Goal: Find specific page/section: Find specific page/section

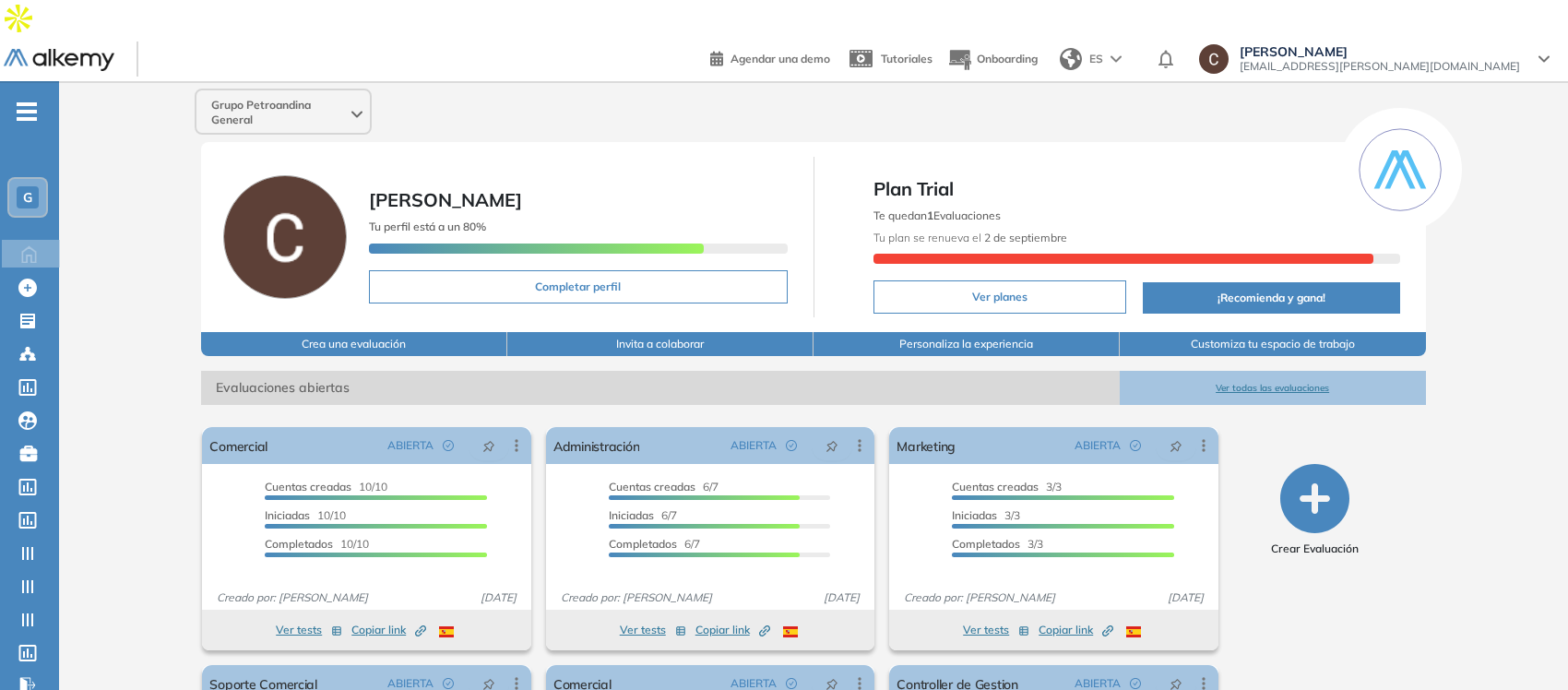
click at [19, 187] on div "G" at bounding box center [28, 198] width 22 height 22
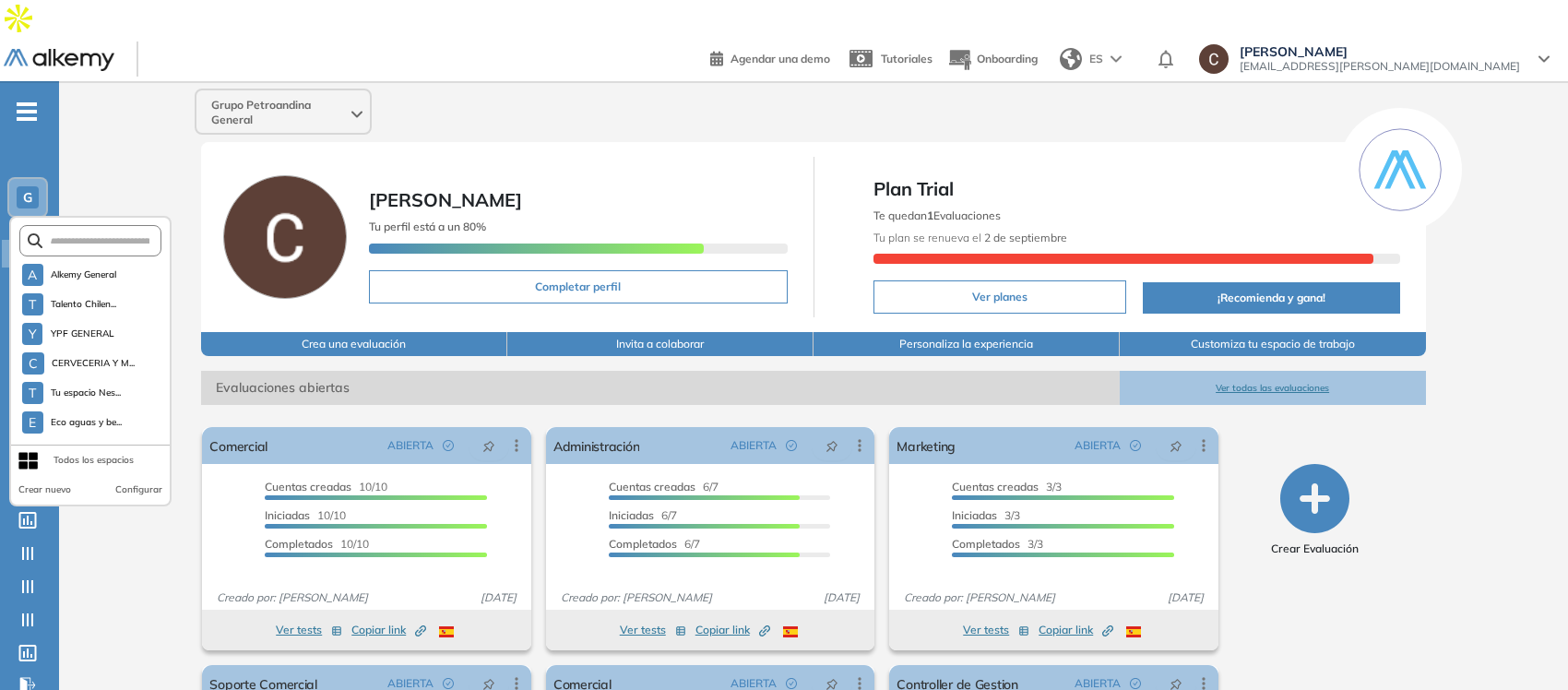
click at [97, 225] on form at bounding box center [91, 241] width 143 height 32
click at [97, 234] on input "text" at bounding box center [96, 241] width 107 height 14
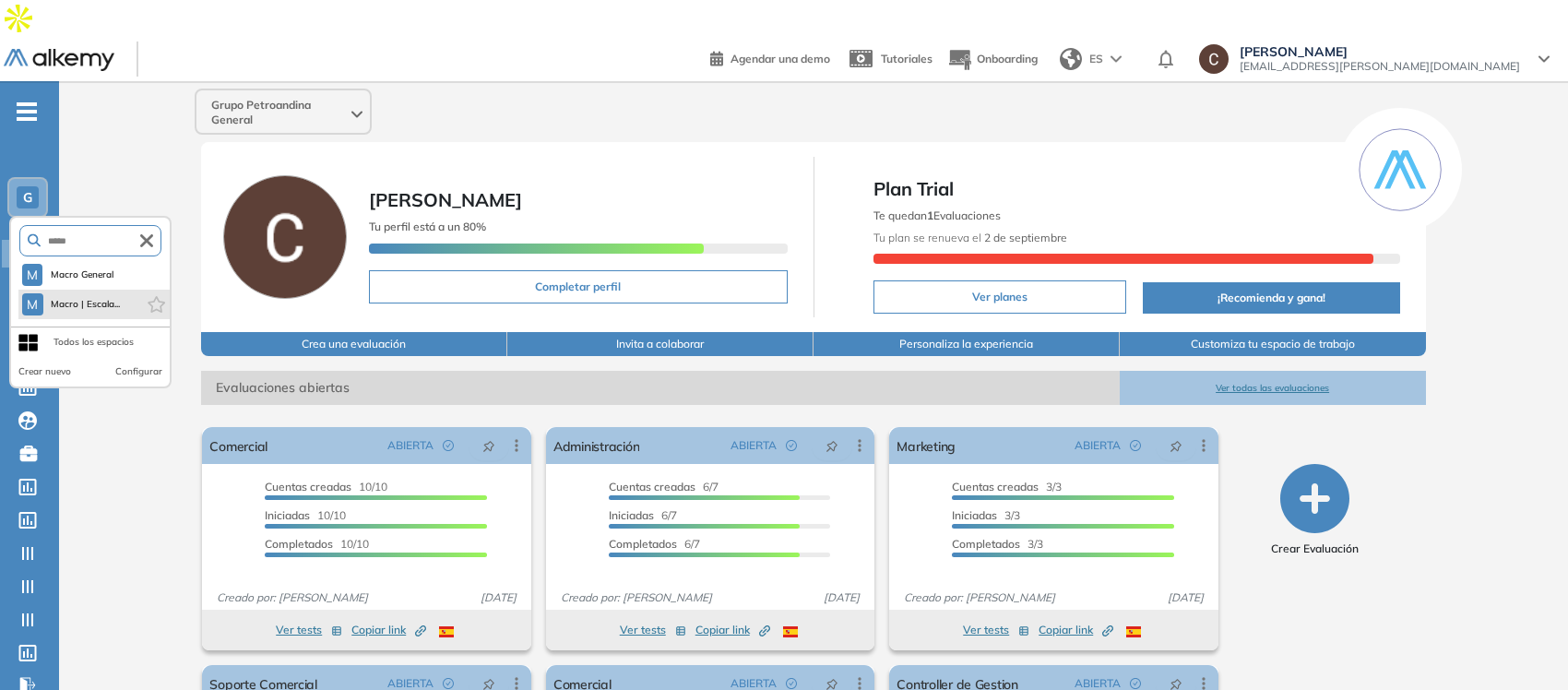
type input "*****"
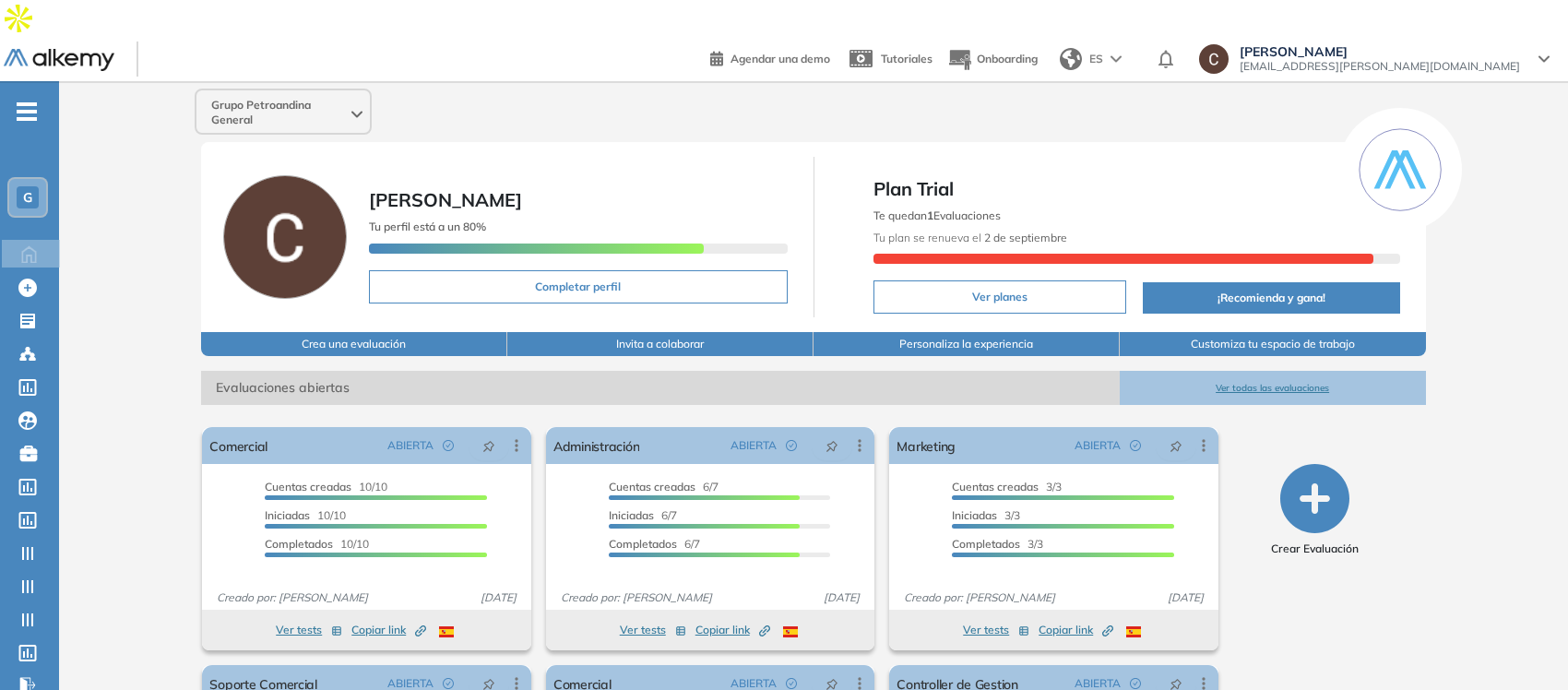
click at [23, 190] on span "G" at bounding box center [27, 197] width 9 height 15
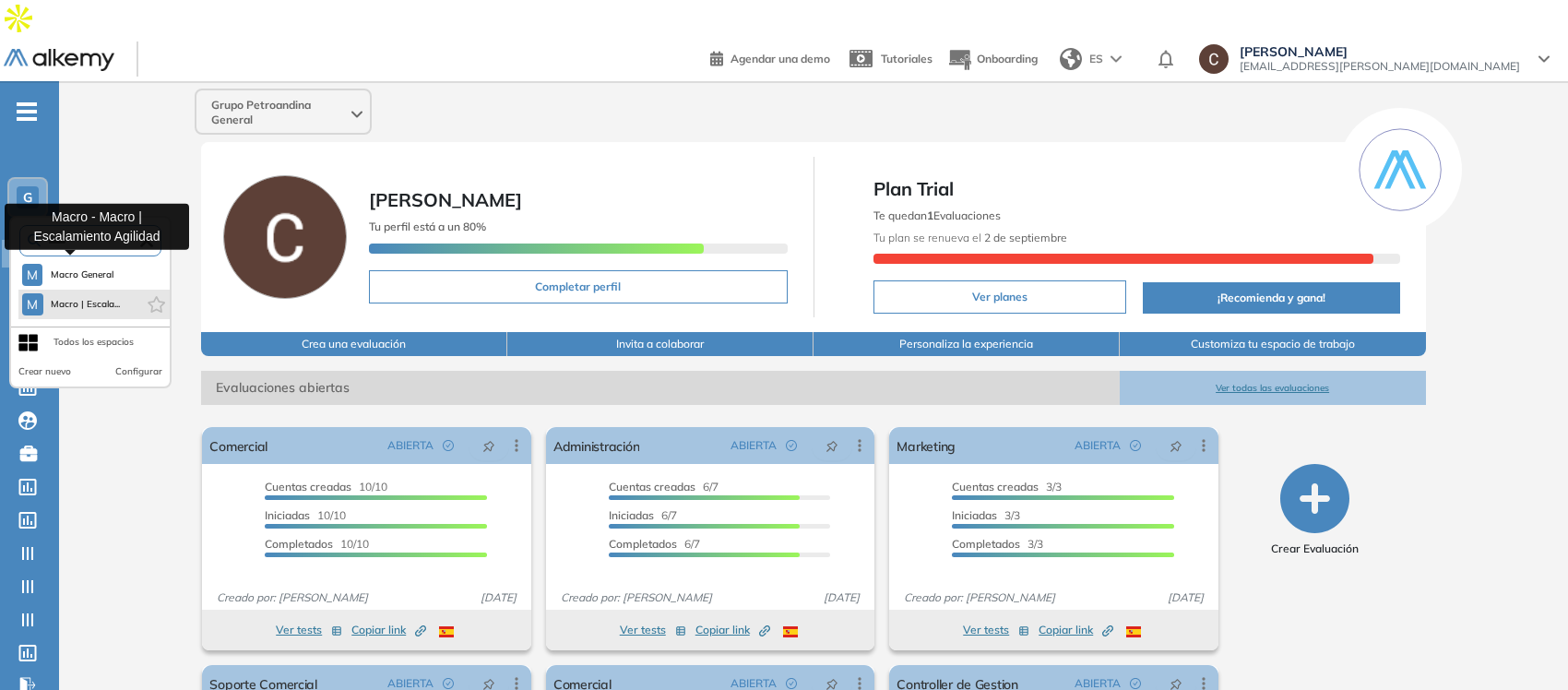
click at [101, 297] on span "Macro | Escala..." at bounding box center [85, 304] width 71 height 15
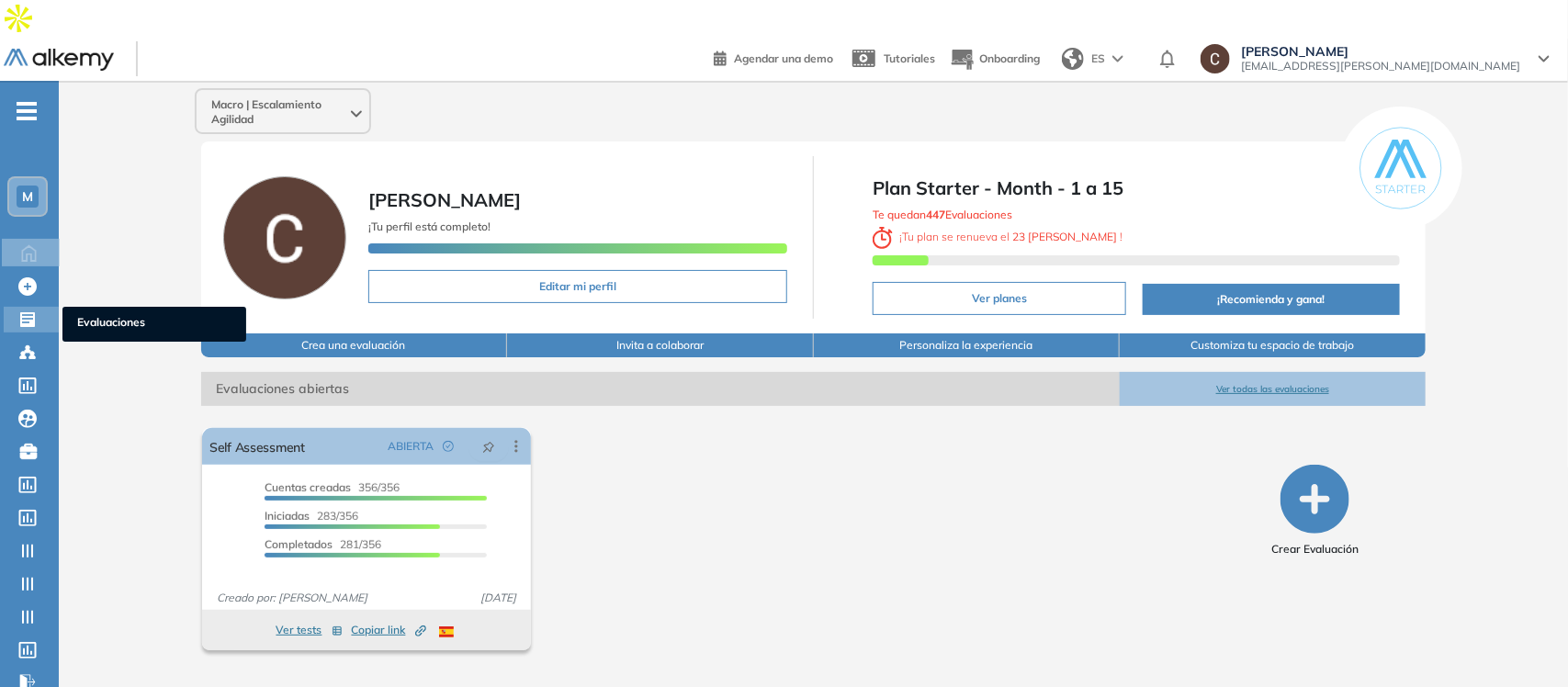
click at [21, 310] on icon at bounding box center [28, 319] width 19 height 19
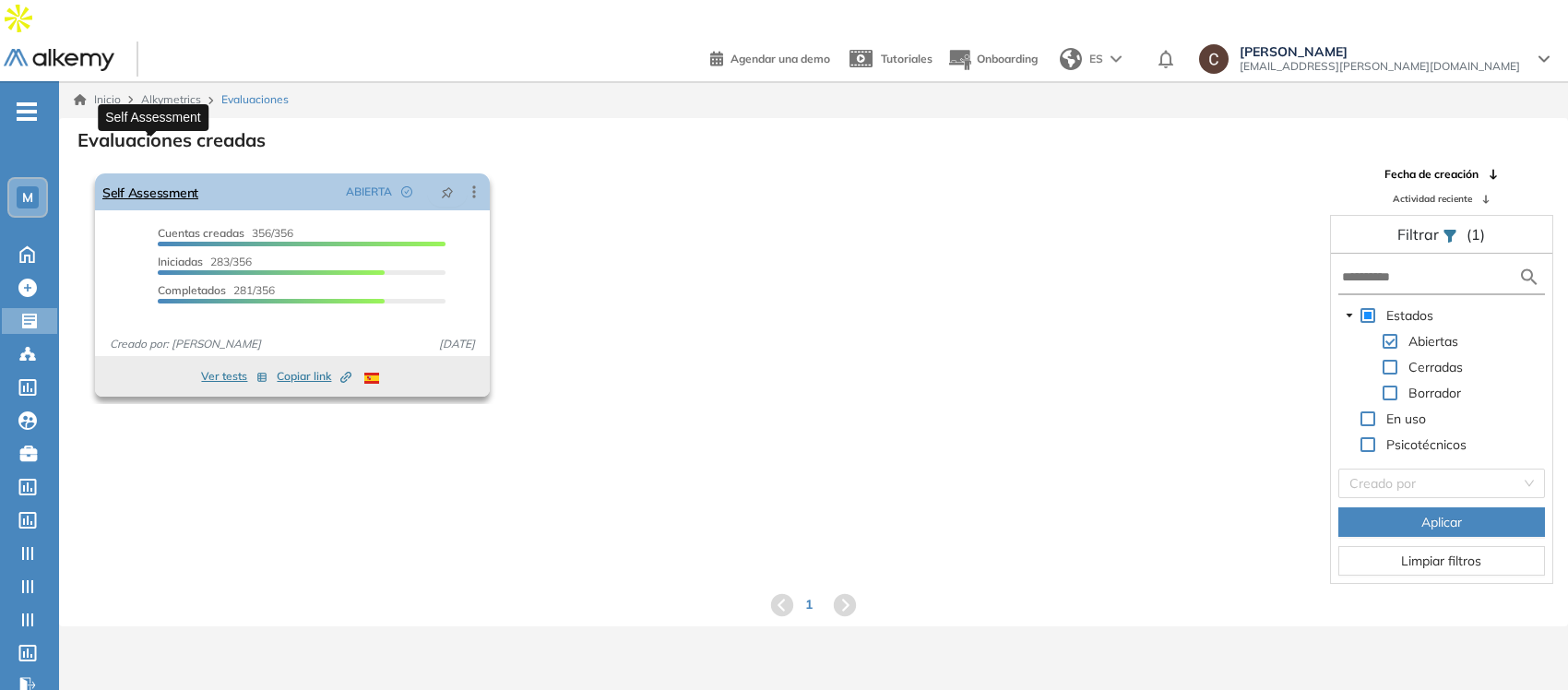
click at [182, 174] on link "Self Assessment" at bounding box center [150, 192] width 96 height 37
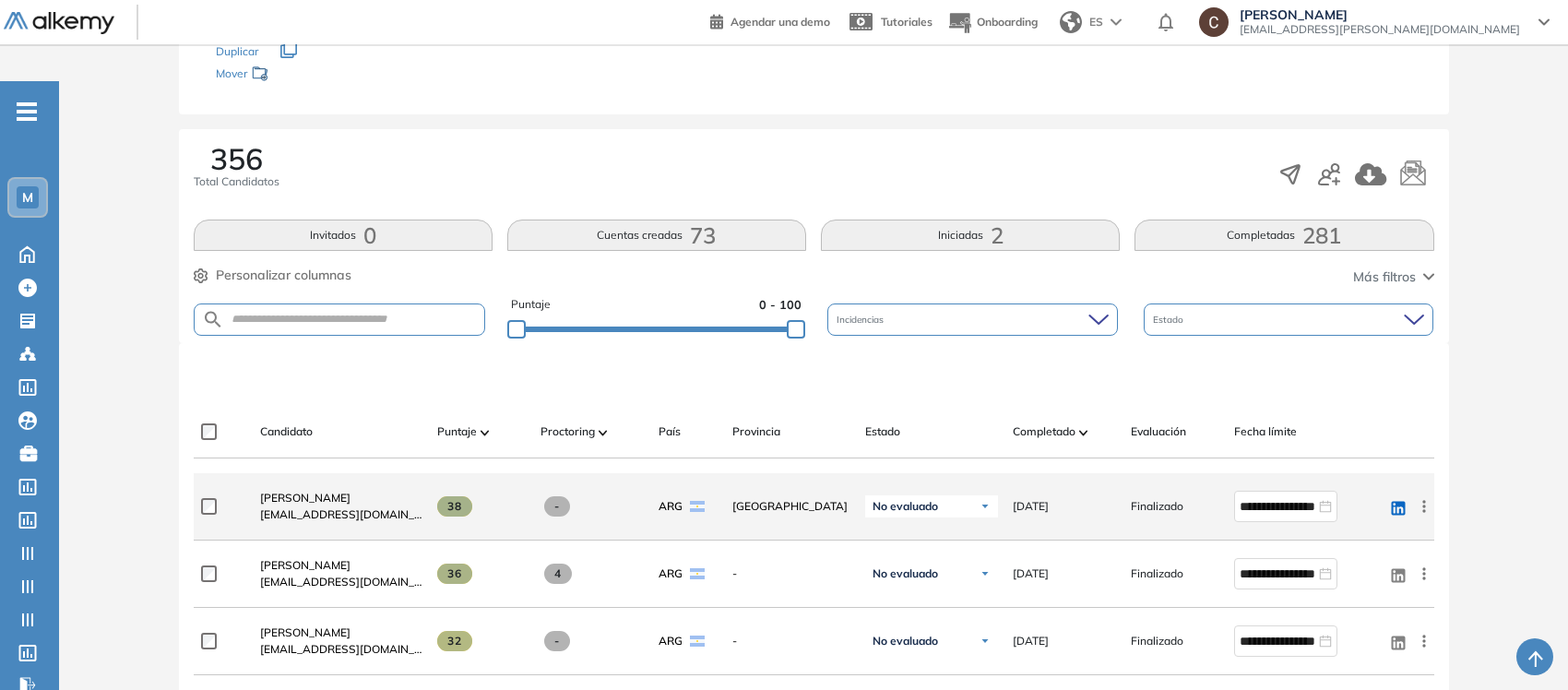
scroll to position [230, 0]
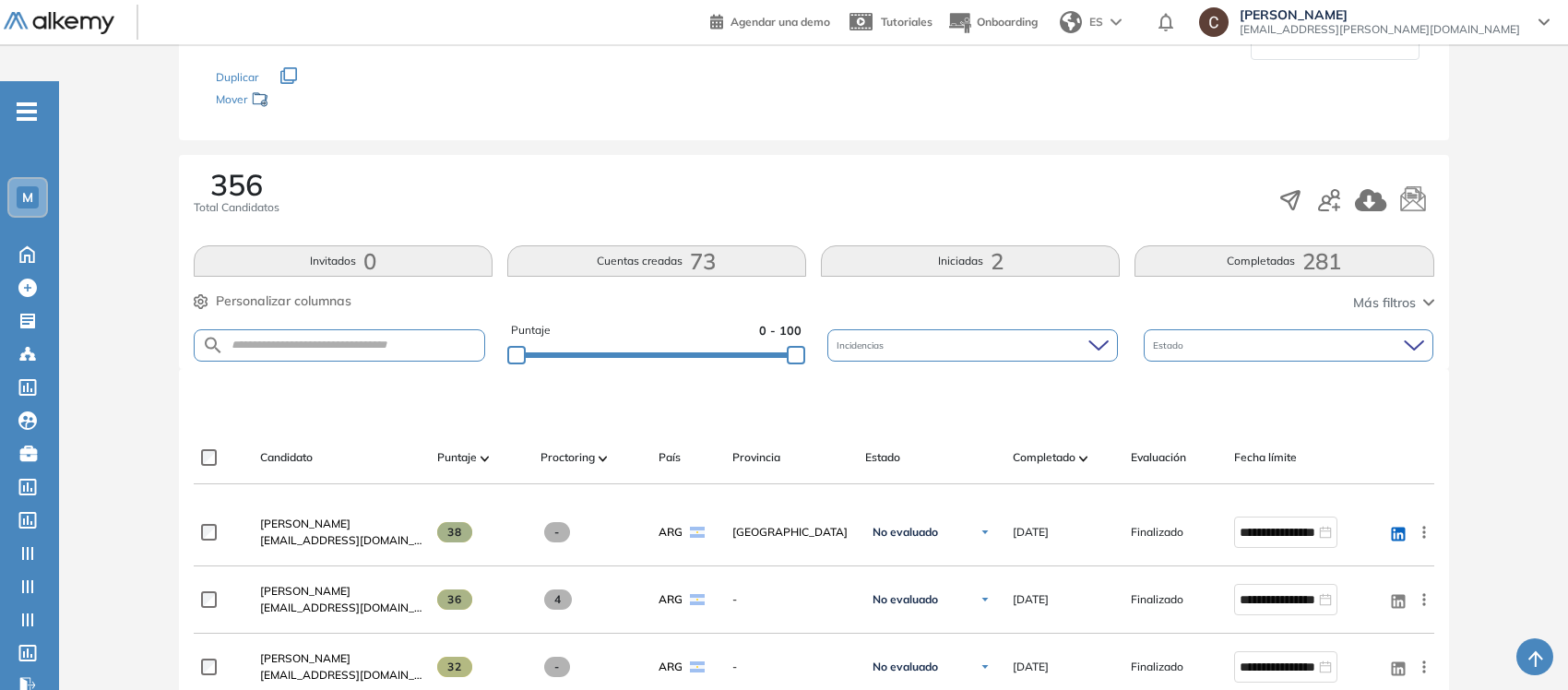
click at [1409, 293] on span "Más filtros" at bounding box center [1384, 303] width 63 height 20
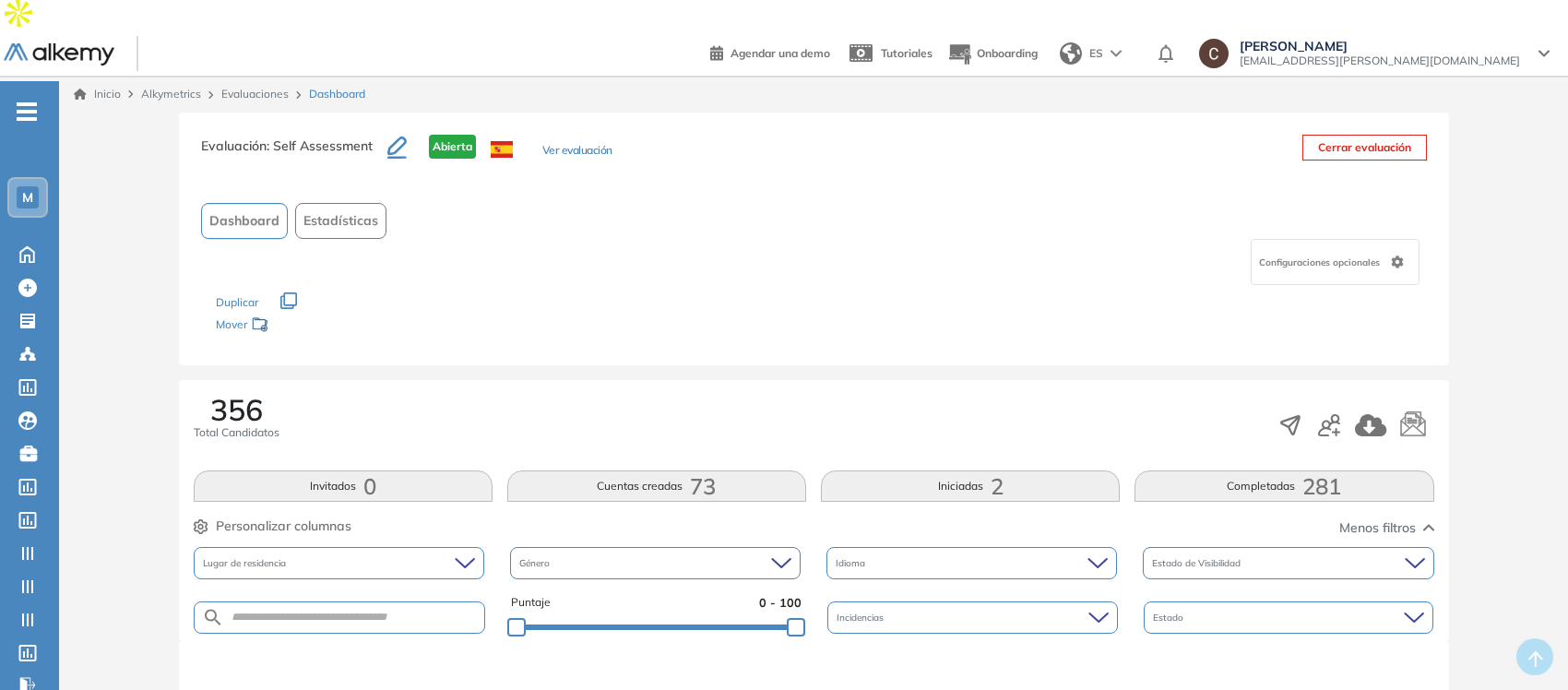
scroll to position [0, 0]
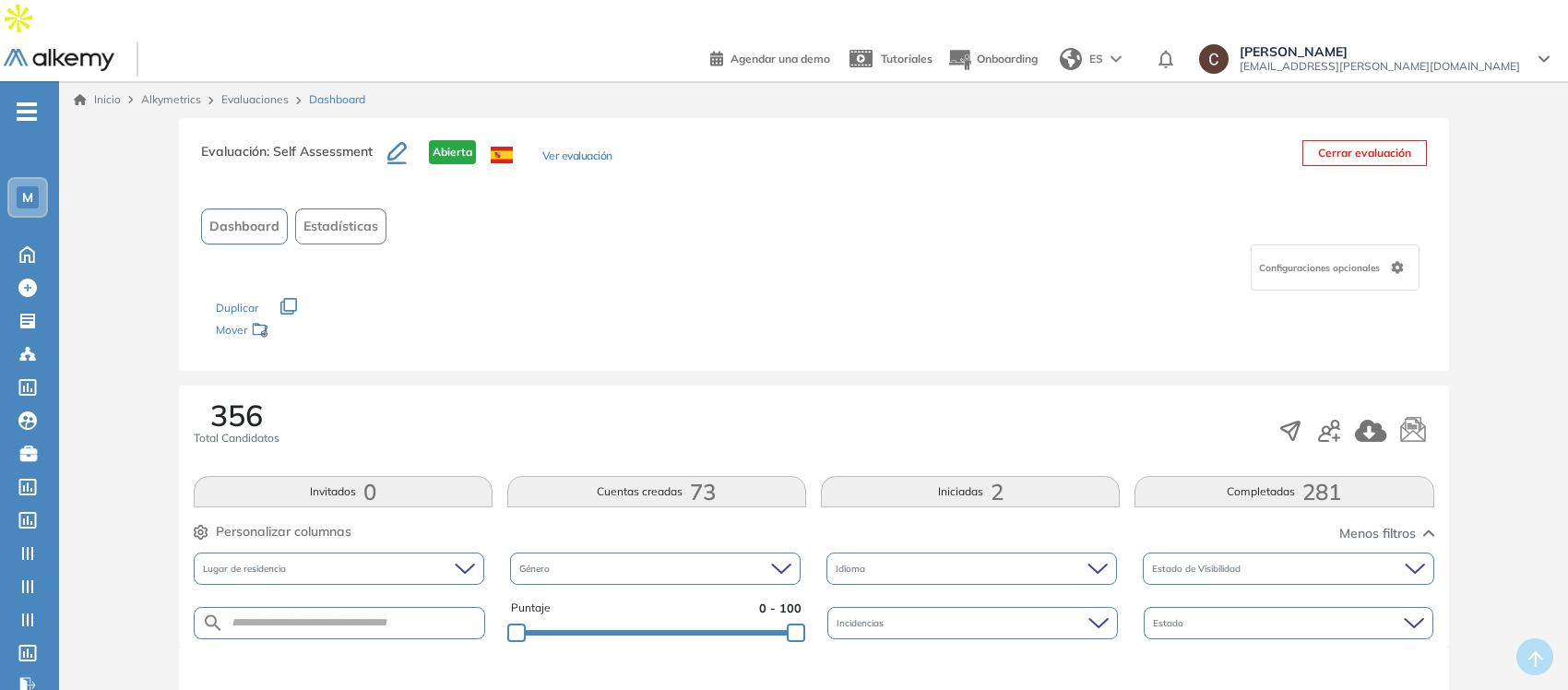
click at [725, 476] on button "Cuentas creadas 73" at bounding box center [656, 491] width 299 height 32
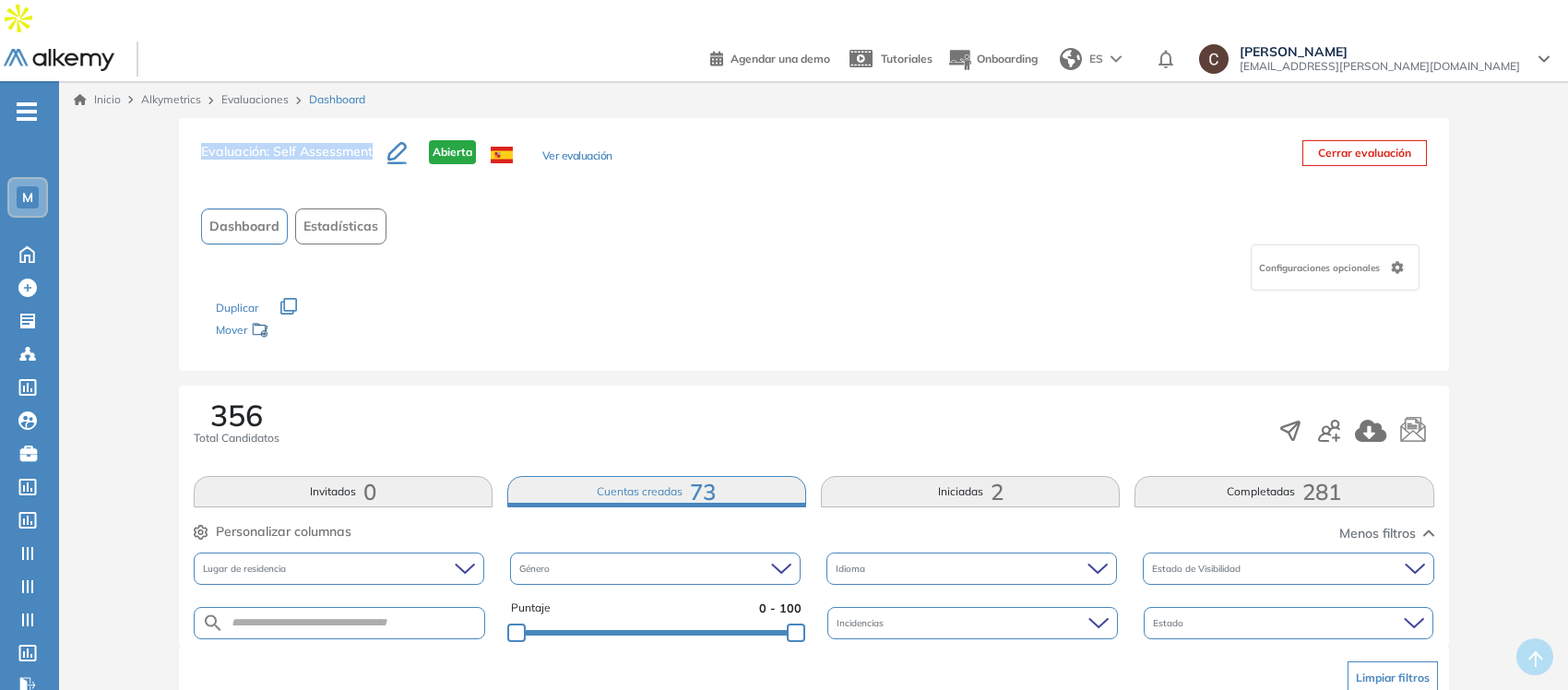
drag, startPoint x: 200, startPoint y: 111, endPoint x: 370, endPoint y: 124, distance: 170.5
click at [371, 140] on h3 "Evaluación : Self Assessment" at bounding box center [295, 159] width 187 height 39
copy h3 "Evaluación : Self Assessment"
click at [35, 187] on div "M" at bounding box center [28, 198] width 22 height 22
